Goal: Communication & Community: Answer question/provide support

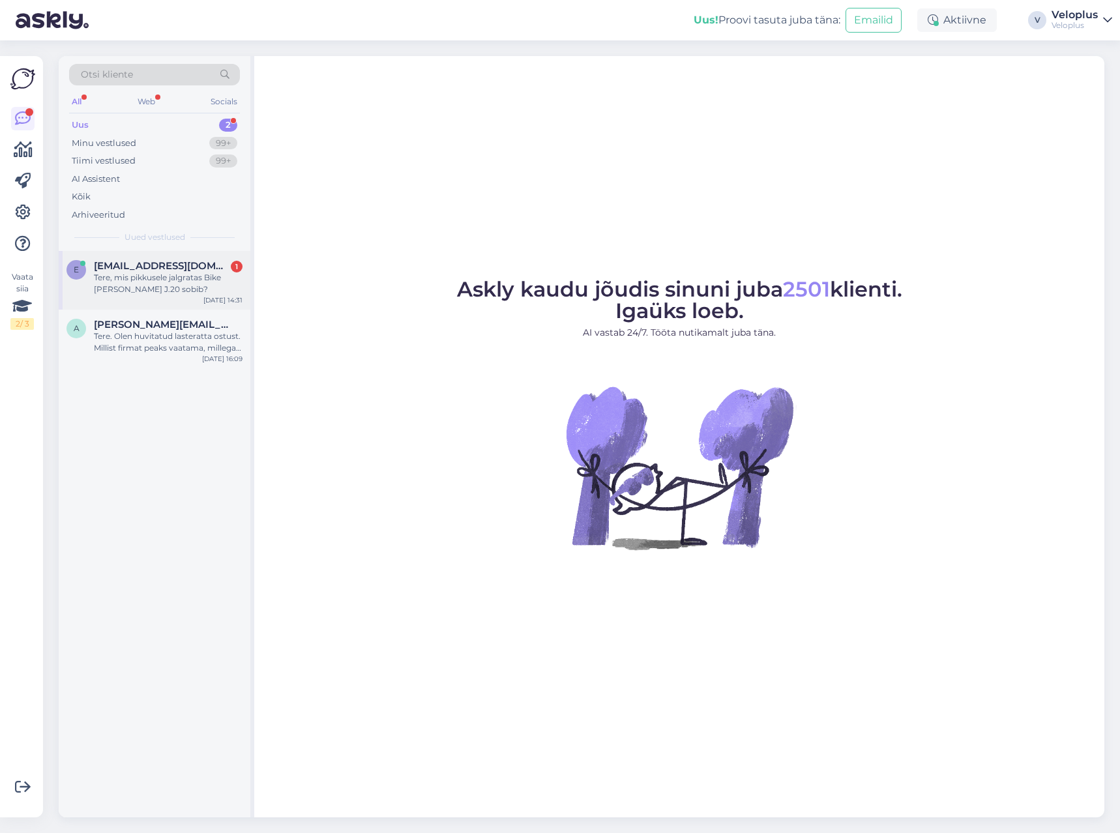
click at [196, 282] on div "Tere, mis pikkusele jalgratas Bike [PERSON_NAME] J.20 sobib?" at bounding box center [168, 283] width 149 height 23
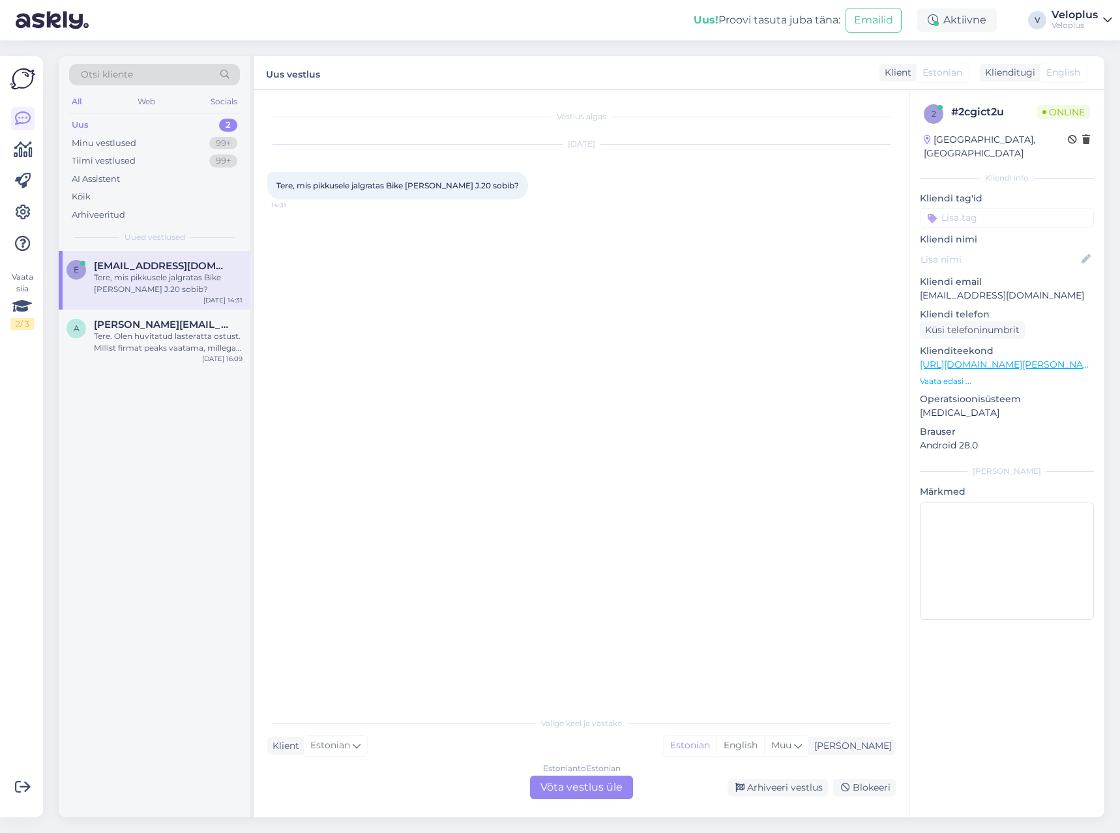
click at [952, 375] on p "Vaata edasi ..." at bounding box center [1007, 381] width 174 height 12
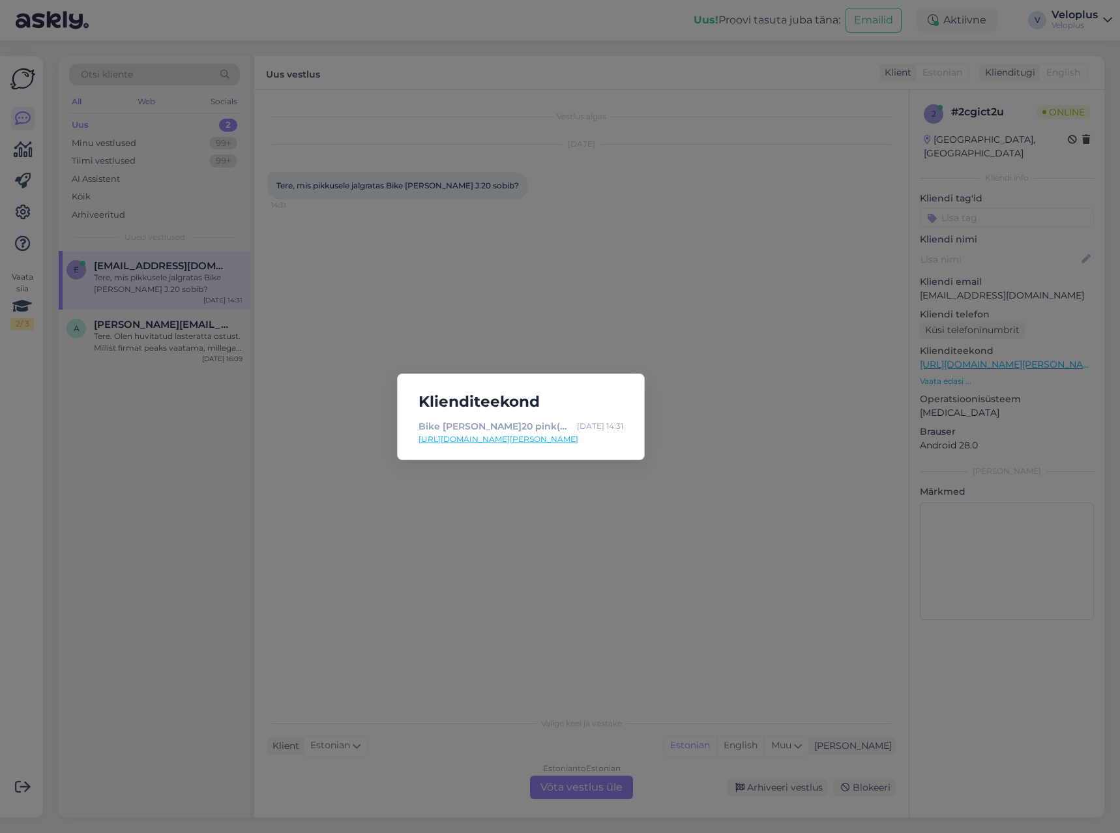
click at [548, 438] on link "[URL][DOMAIN_NAME][PERSON_NAME]" at bounding box center [520, 439] width 205 height 12
click at [525, 636] on div "Klienditeekond Bike [PERSON_NAME]20 pink(purple/blue) girls - Veloplus [DATE] 1…" at bounding box center [560, 416] width 1120 height 833
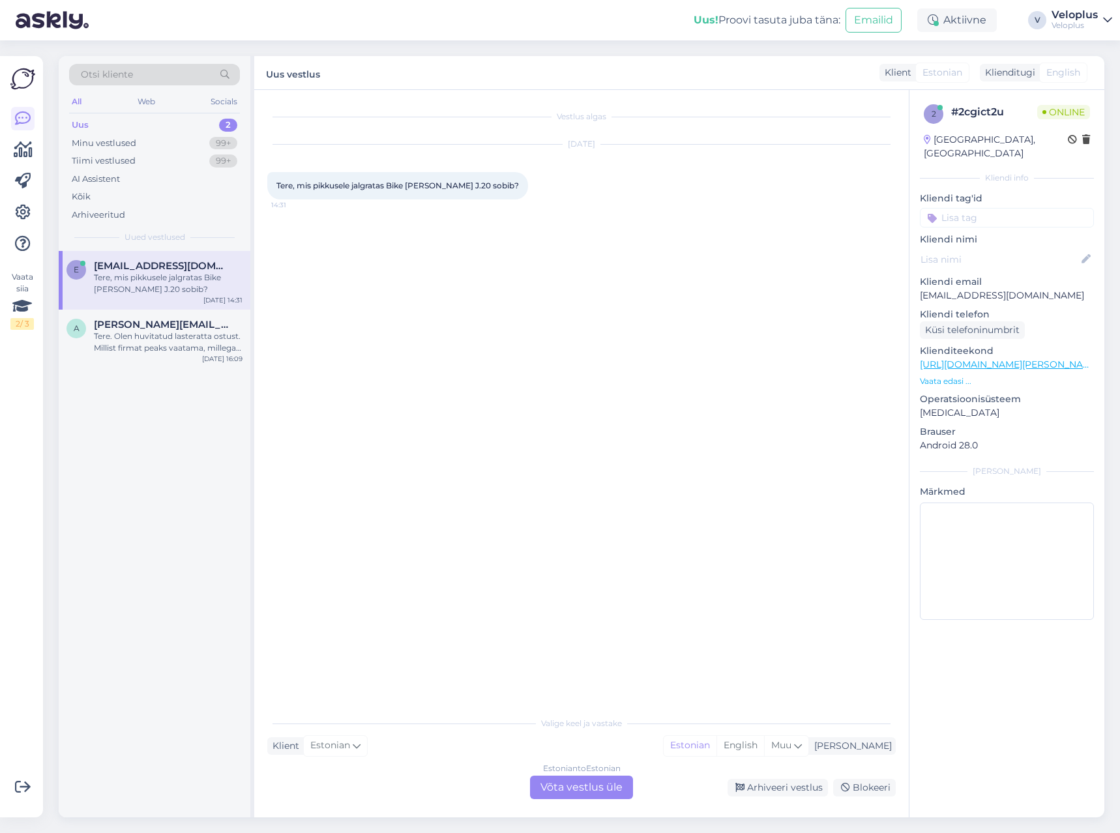
click at [583, 793] on div "Estonian to Estonian Võta vestlus üle" at bounding box center [581, 787] width 103 height 23
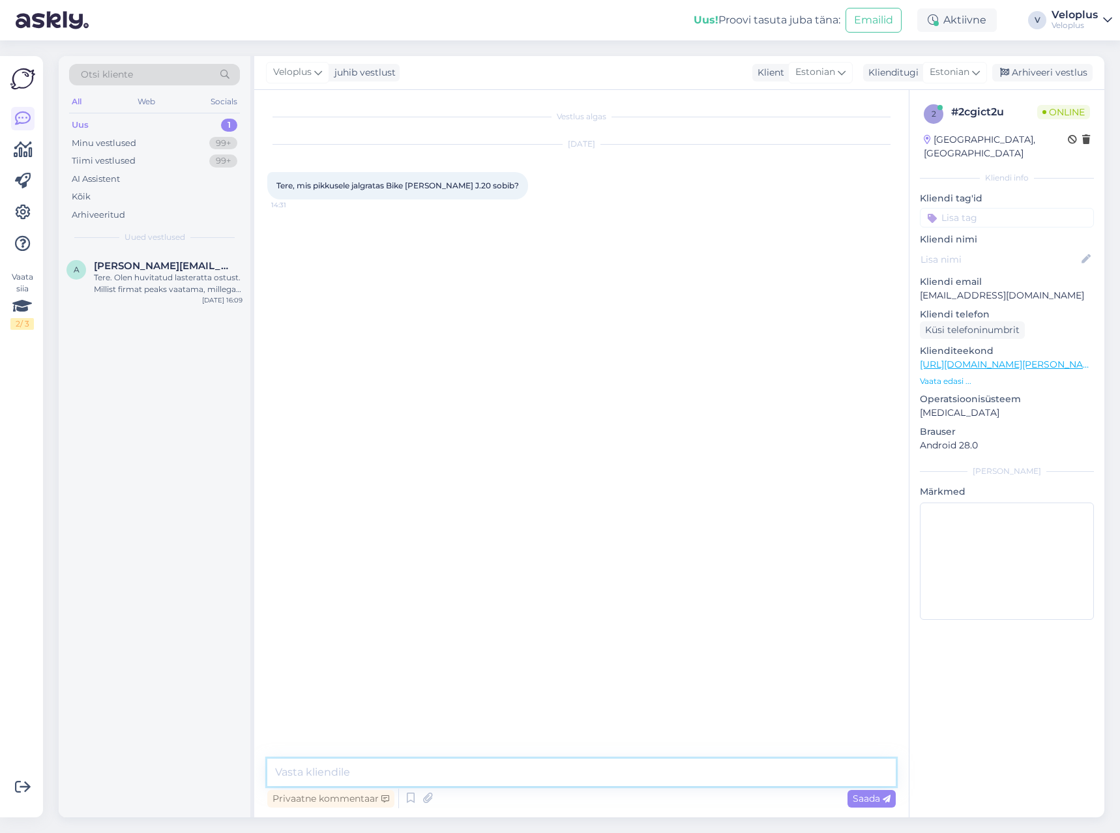
click at [544, 771] on textarea at bounding box center [581, 772] width 628 height 27
paste textarea "110-130cm"
type textarea "Tere. 110-130cm"
click at [392, 718] on div "Vestlus algas [DATE] Tere, mis pikkusele jalgratas Bike [PERSON_NAME] J.20 sobi…" at bounding box center [587, 425] width 640 height 644
click at [212, 142] on div "99+" at bounding box center [223, 143] width 28 height 13
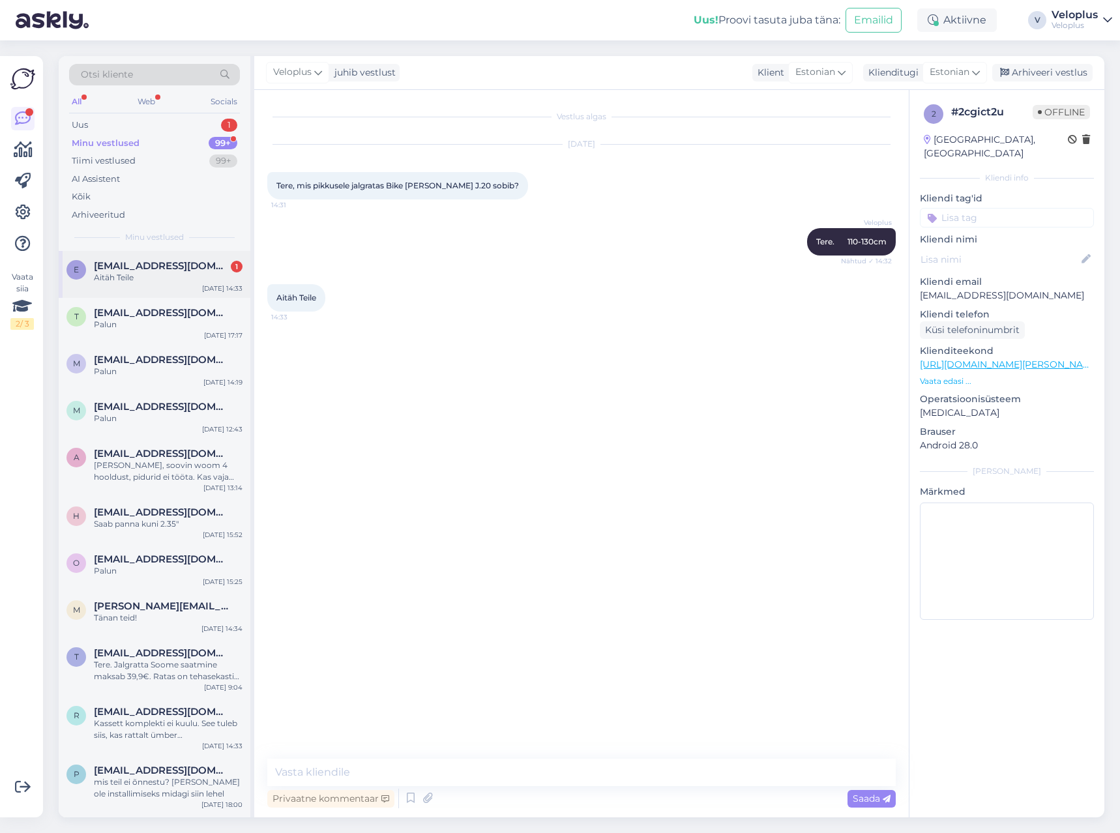
click at [185, 280] on div "Aitäh Teile" at bounding box center [168, 278] width 149 height 12
